Goal: Transaction & Acquisition: Register for event/course

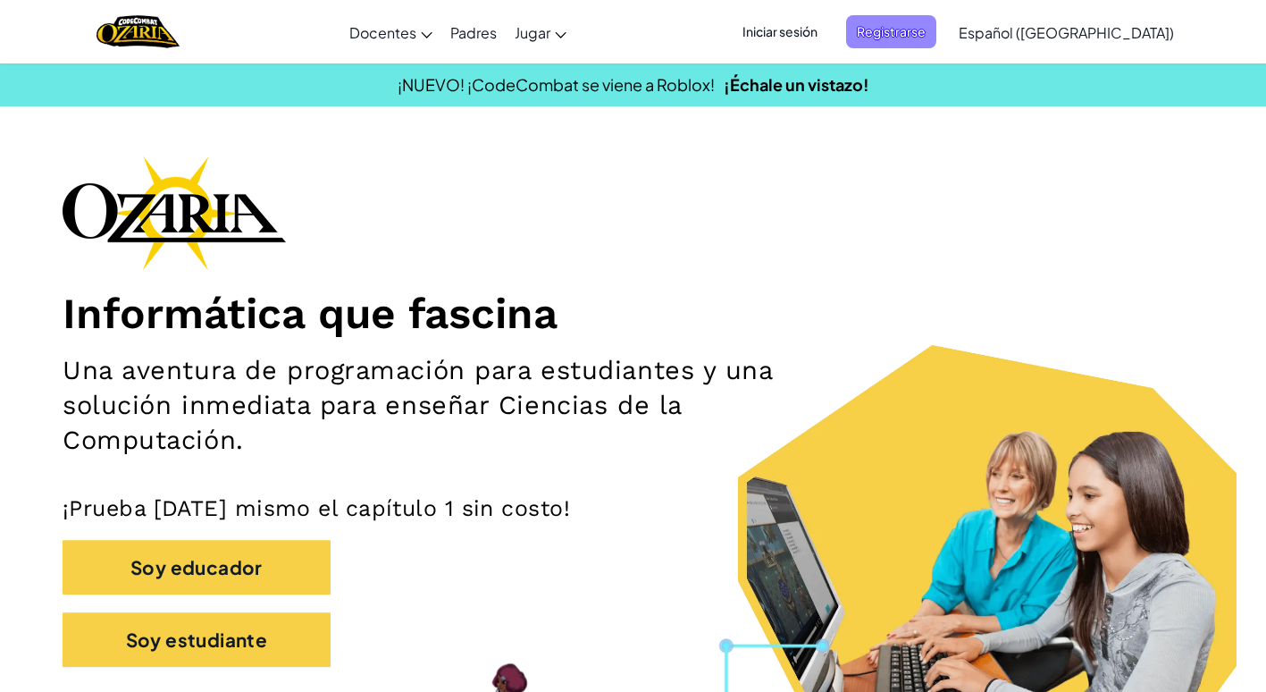
click at [929, 20] on span "Registrarse" at bounding box center [891, 31] width 90 height 33
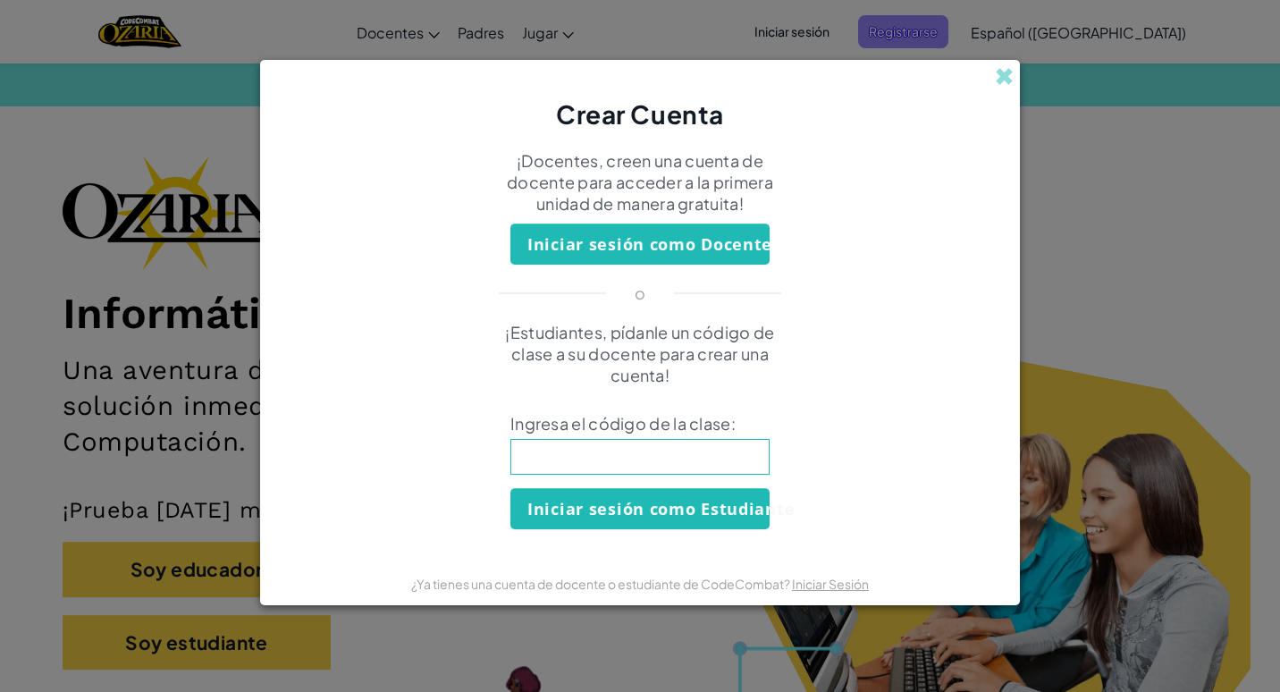
click button "Iniciar sesión como Docente" at bounding box center [639, 243] width 259 height 41
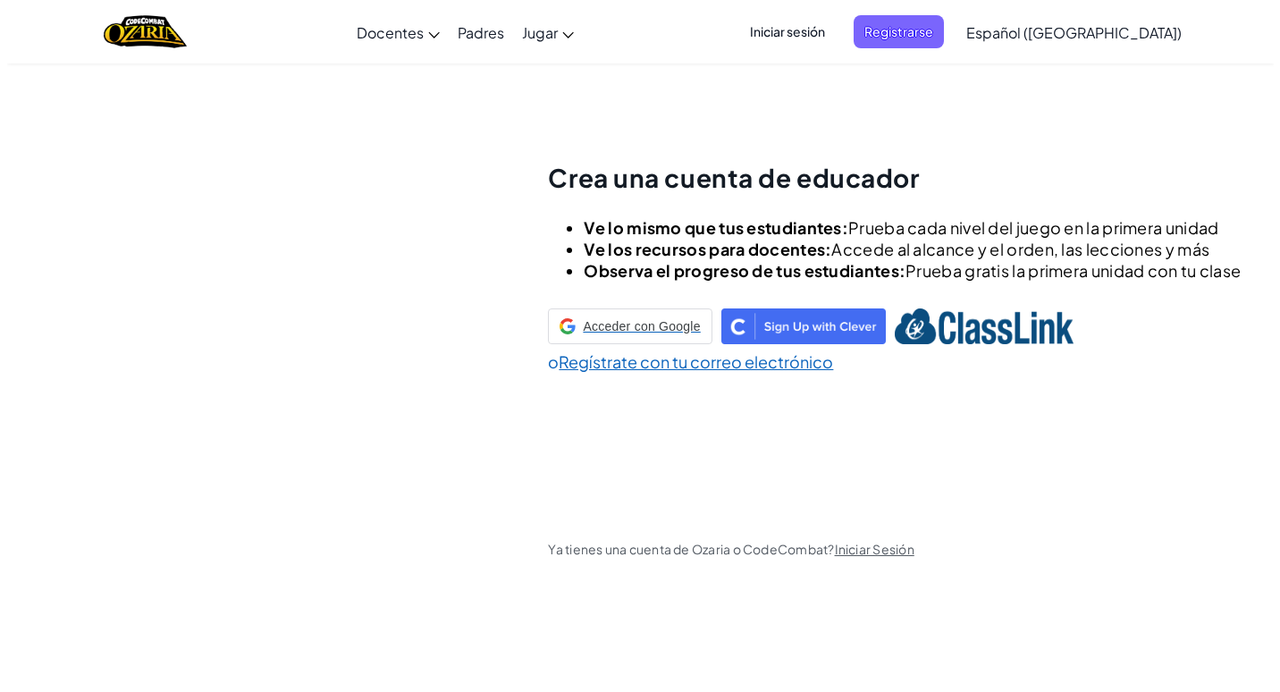
scroll to position [63, 0]
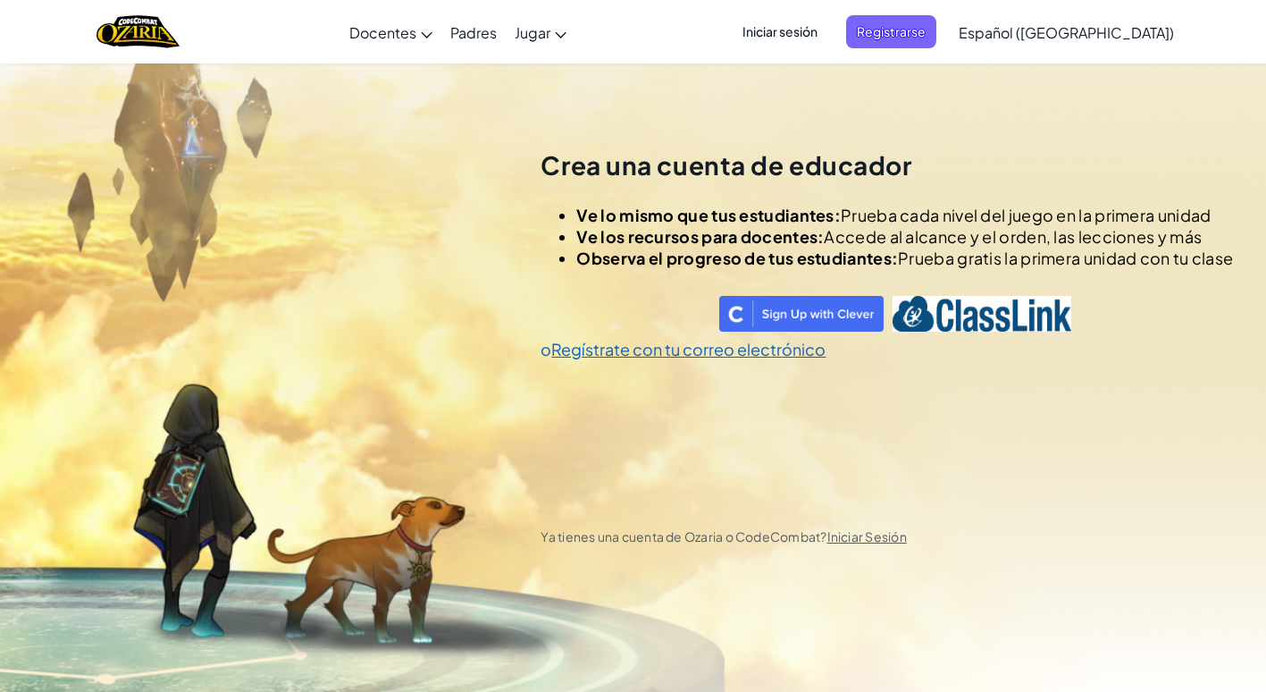
click at [836, 55] on div "Iniciar sesión Registrarse Español ([GEOGRAPHIC_DATA]) English ([GEOGRAPHIC_DAT…" at bounding box center [953, 32] width 460 height 48
click at [828, 43] on span "Iniciar sesión" at bounding box center [780, 31] width 97 height 33
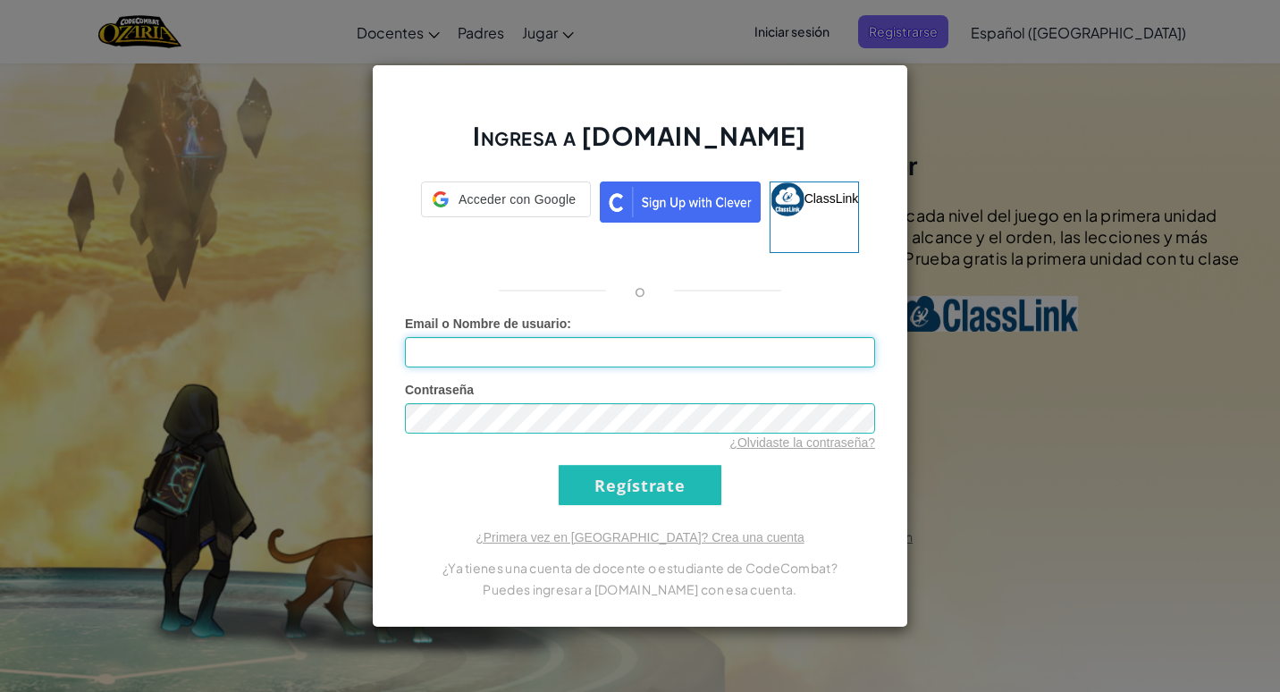
type input "[DEMOGRAPHIC_DATA] F.M"
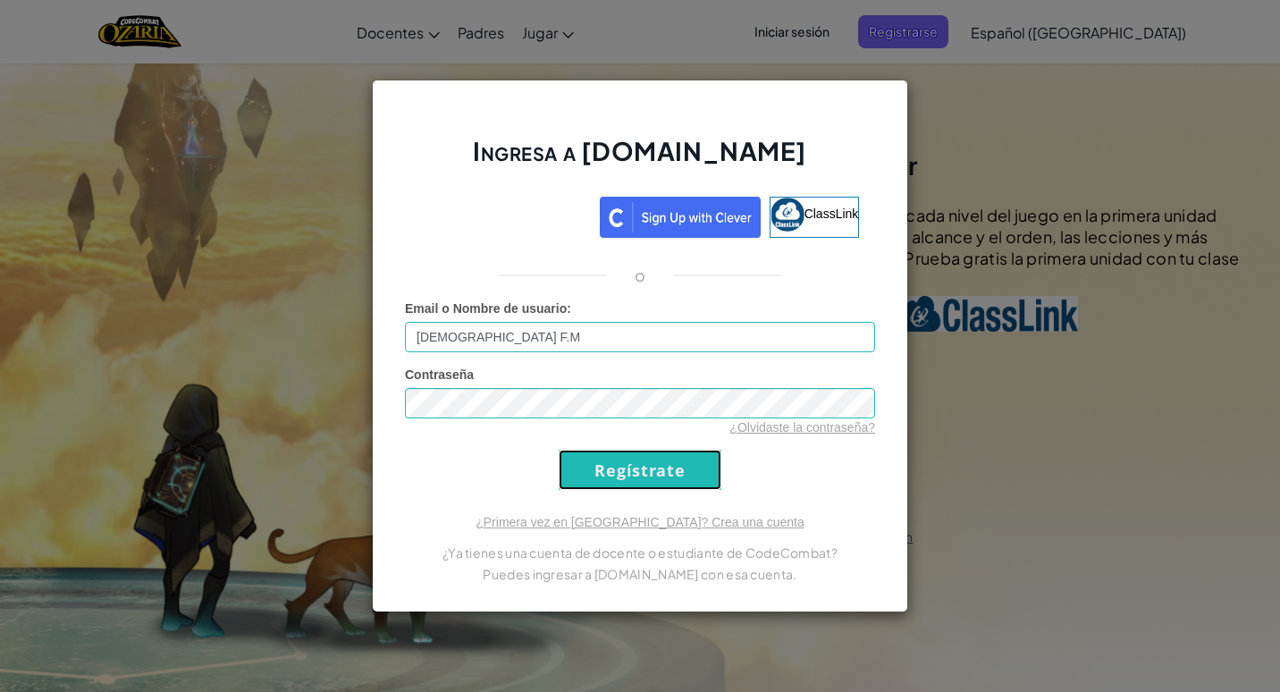
click at [669, 468] on input "Regístrate" at bounding box center [640, 470] width 163 height 40
